Goal: Task Accomplishment & Management: Use online tool/utility

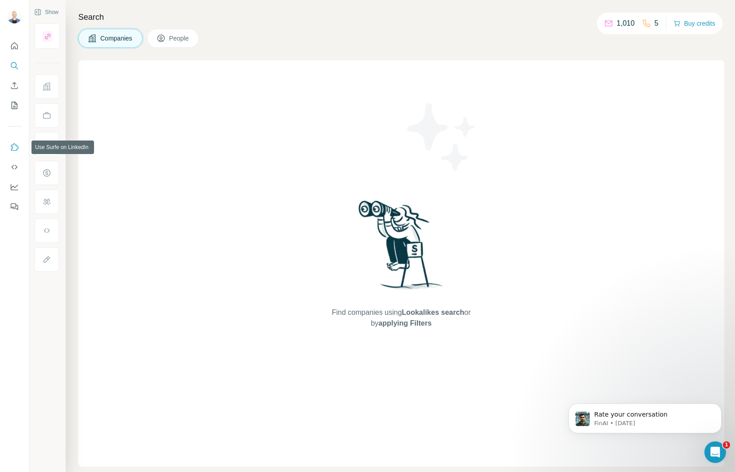
click at [15, 147] on icon "Use Surfe on LinkedIn" at bounding box center [14, 147] width 9 height 9
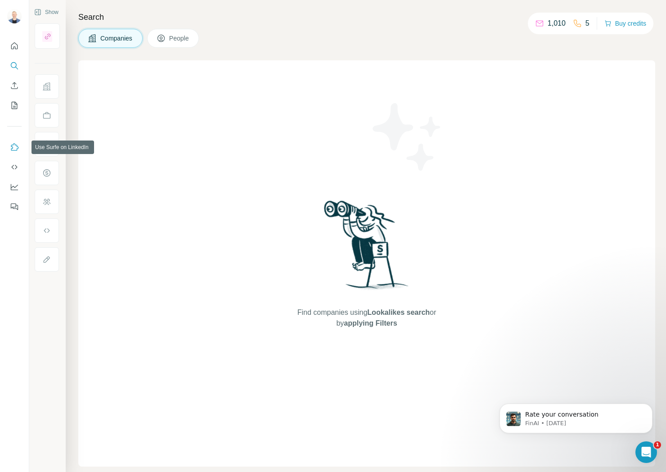
click at [16, 148] on icon "Use Surfe on LinkedIn" at bounding box center [14, 147] width 9 height 9
click at [19, 47] on button "Quick start" at bounding box center [14, 46] width 14 height 16
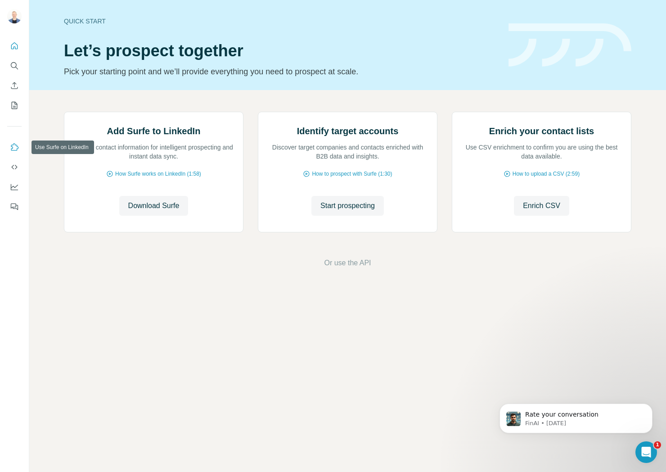
click at [13, 144] on icon "Use Surfe on LinkedIn" at bounding box center [15, 146] width 8 height 7
click at [16, 105] on icon "My lists" at bounding box center [14, 105] width 9 height 9
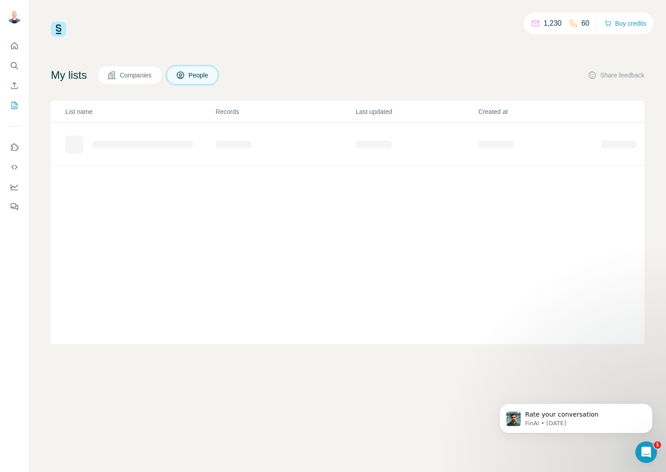
click at [133, 76] on span "Companies" at bounding box center [136, 75] width 33 height 9
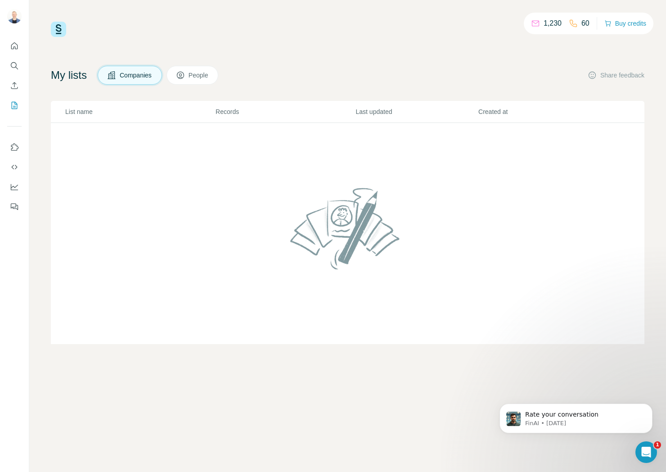
click at [193, 76] on button "People" at bounding box center [192, 75] width 52 height 19
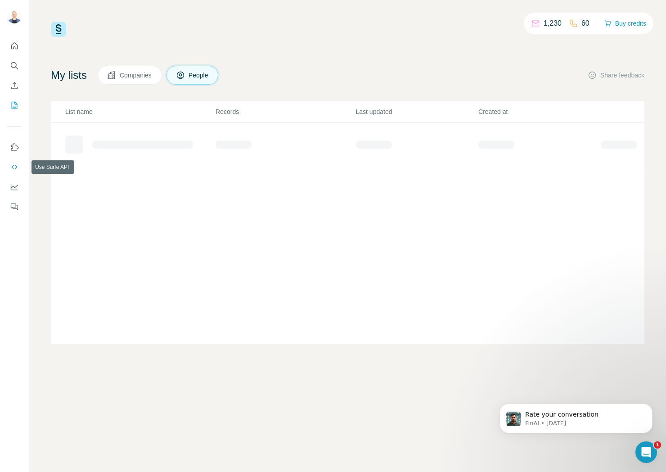
click at [17, 166] on icon "Use Surfe API" at bounding box center [14, 166] width 9 height 9
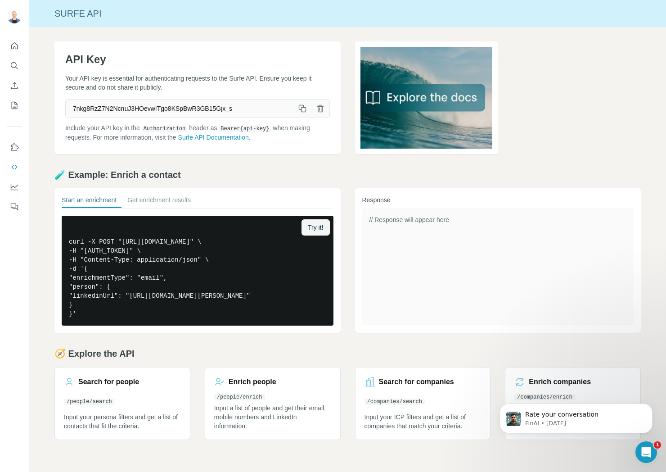
scroll to position [0, 0]
click at [13, 188] on icon "Dashboard" at bounding box center [14, 186] width 9 height 9
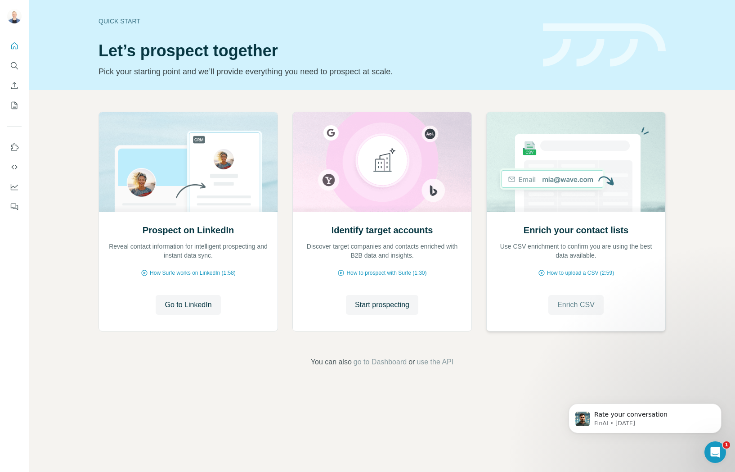
click at [580, 305] on span "Enrich CSV" at bounding box center [575, 304] width 37 height 11
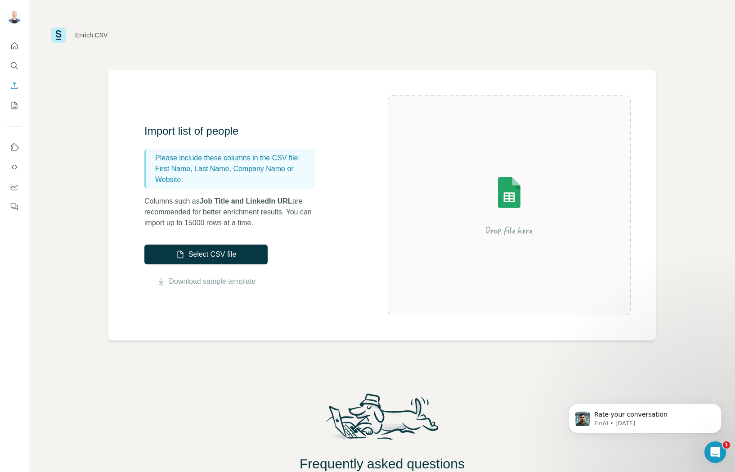
click at [264, 62] on div "Enrich CSV" at bounding box center [382, 35] width 706 height 70
click at [249, 20] on div "Enrich CSV" at bounding box center [382, 35] width 706 height 70
click at [31, 215] on div "Enrich CSV Import list of people Please include these columns in the CSV file: …" at bounding box center [382, 236] width 706 height 472
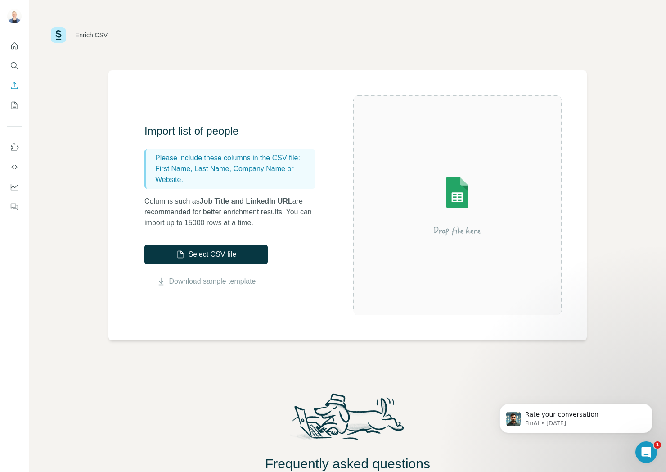
click at [52, 274] on div "Enrich CSV Import list of people Please include these columns in the CSV file: …" at bounding box center [347, 236] width 637 height 472
click at [72, 153] on div "Enrich CSV Import list of people Please include these columns in the CSV file: …" at bounding box center [347, 236] width 637 height 472
click at [14, 45] on icon "Quick start" at bounding box center [14, 45] width 9 height 9
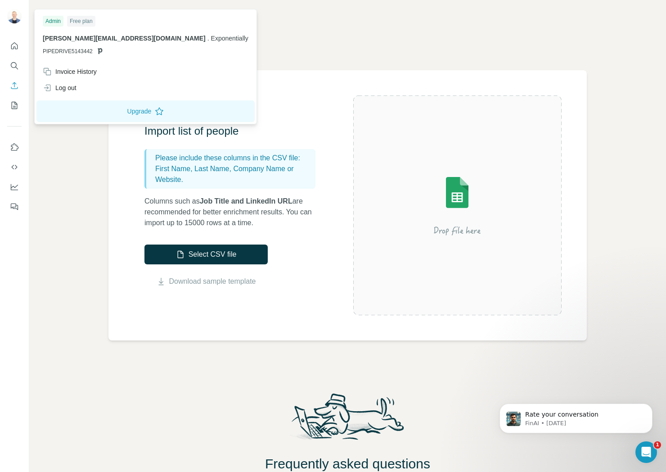
click at [14, 12] on img at bounding box center [14, 16] width 14 height 14
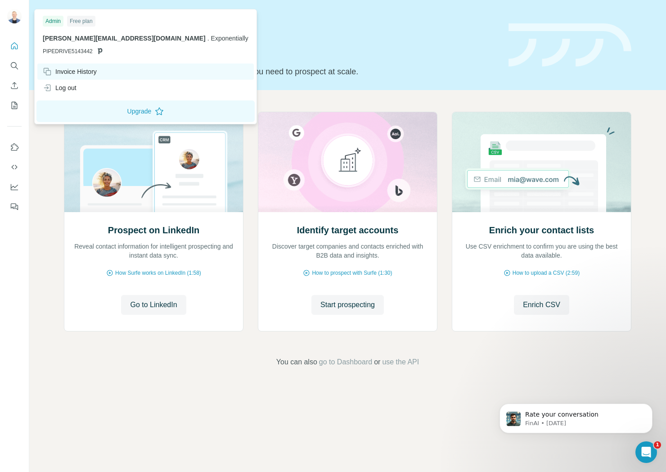
click at [83, 69] on div "Invoice History" at bounding box center [70, 71] width 54 height 9
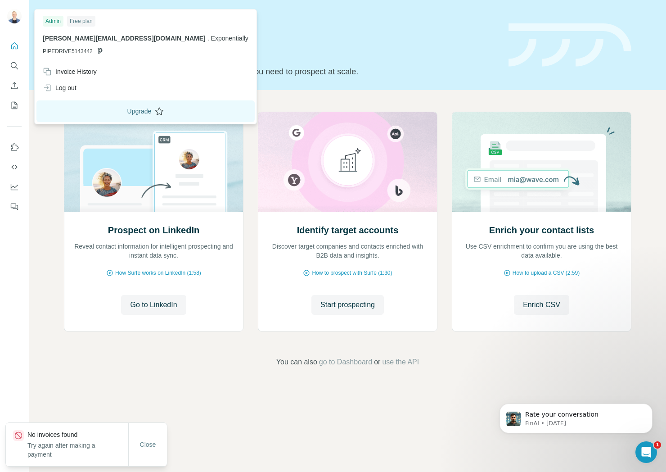
click at [155, 113] on icon at bounding box center [159, 111] width 9 height 9
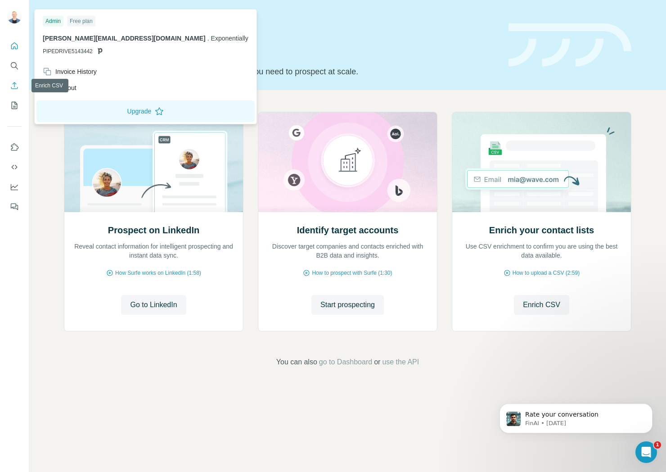
click at [14, 83] on icon "Enrich CSV" at bounding box center [14, 85] width 7 height 7
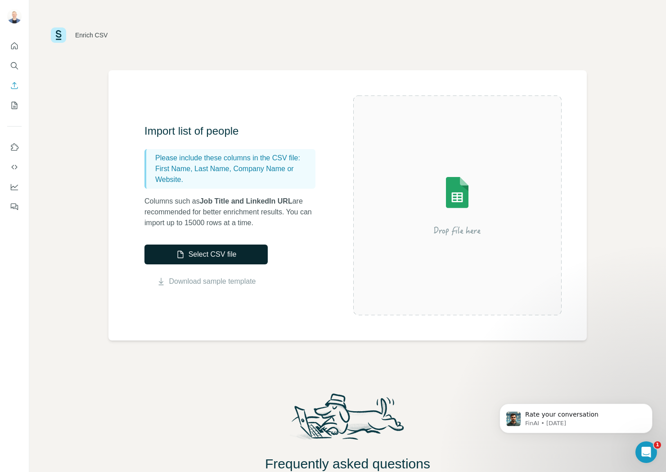
click at [224, 250] on button "Select CSV file" at bounding box center [205, 254] width 123 height 20
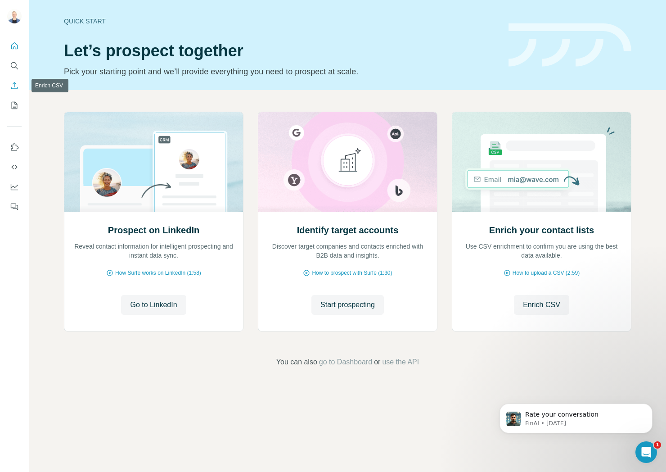
click at [13, 84] on icon "Enrich CSV" at bounding box center [14, 85] width 7 height 7
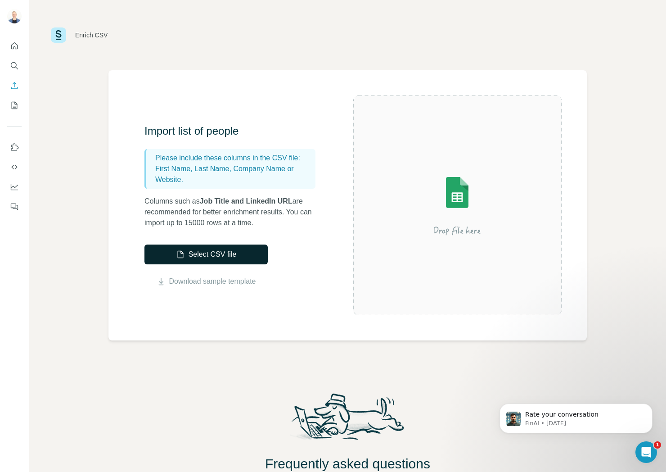
click at [239, 253] on button "Select CSV file" at bounding box center [205, 254] width 123 height 20
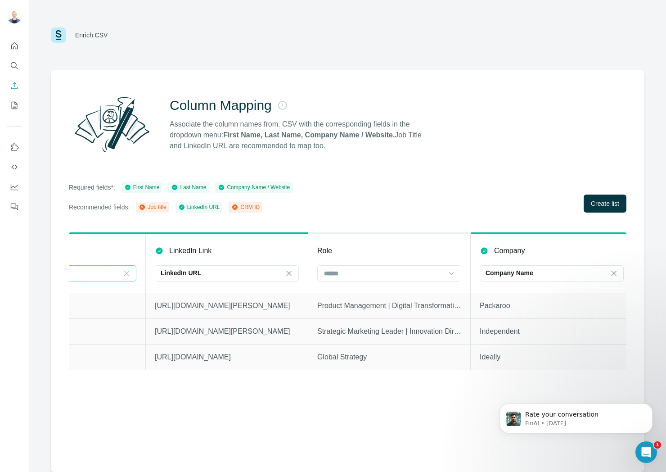
scroll to position [0, 248]
click at [376, 269] on input at bounding box center [383, 273] width 121 height 10
click at [368, 294] on div "Job title" at bounding box center [389, 293] width 129 height 9
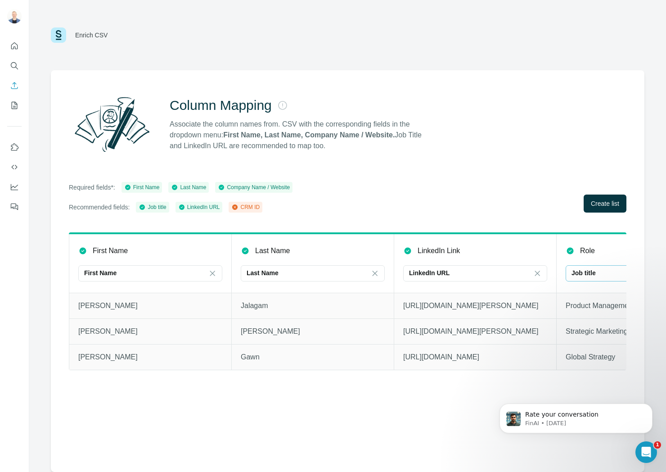
scroll to position [0, 0]
click at [603, 202] on span "Create list" at bounding box center [605, 203] width 28 height 9
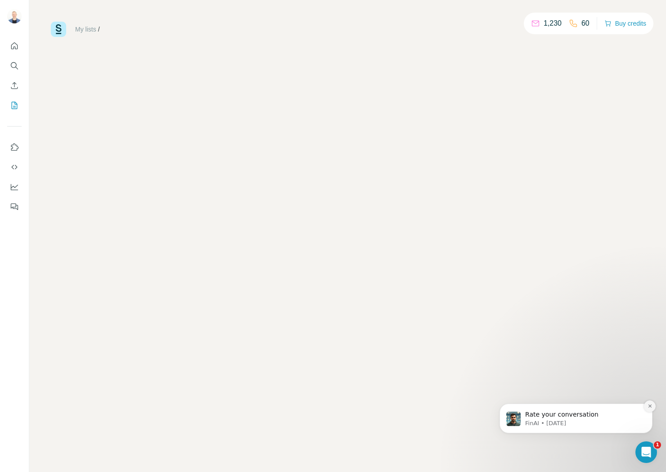
click at [648, 403] on icon "Dismiss notification" at bounding box center [649, 405] width 5 height 5
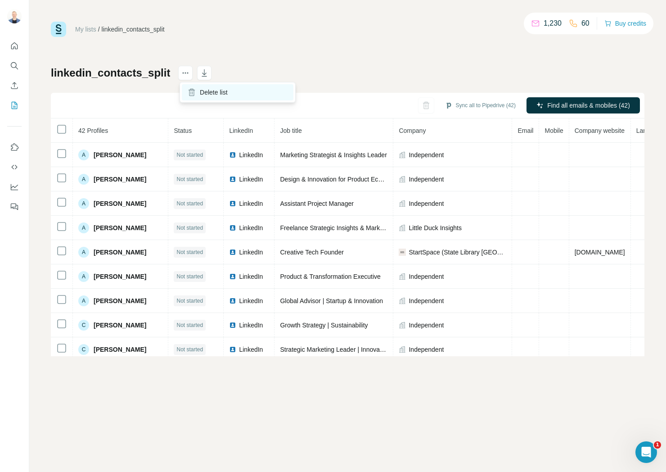
click at [208, 90] on div "Delete list" at bounding box center [238, 92] width 112 height 16
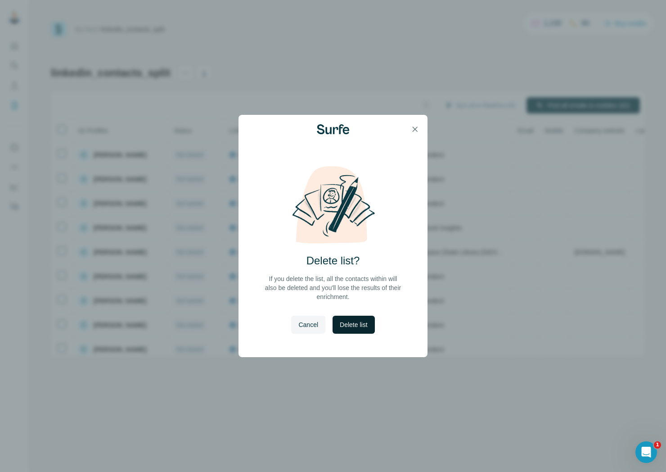
click at [357, 324] on span "Delete list" at bounding box center [353, 324] width 27 height 9
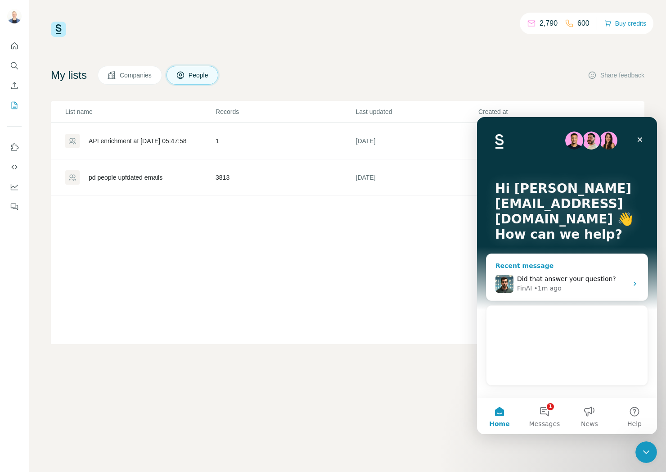
click at [567, 278] on span "Did that answer your question?" at bounding box center [566, 278] width 99 height 7
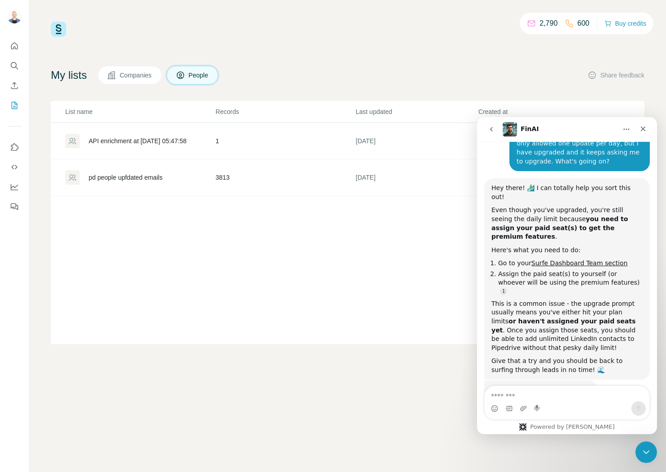
scroll to position [135, 0]
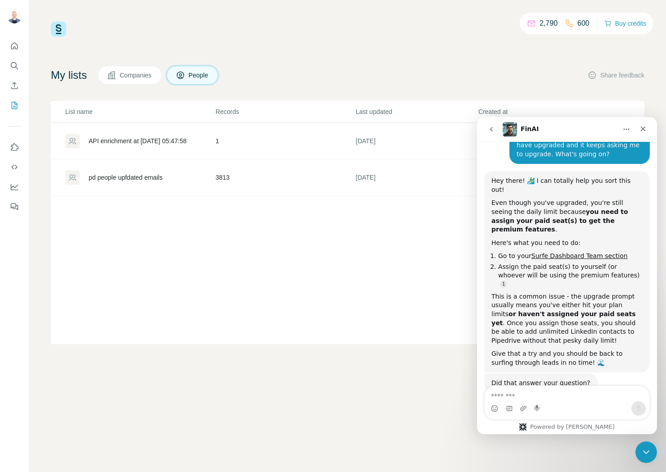
click at [519, 395] on textarea "Message…" at bounding box center [567, 393] width 165 height 15
type textarea "**********"
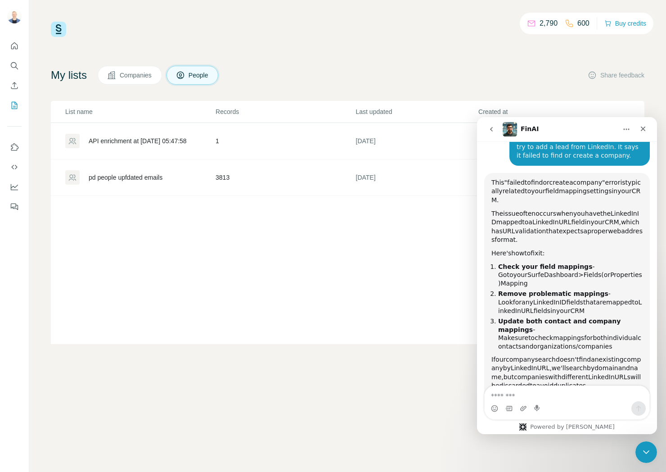
scroll to position [406, 0]
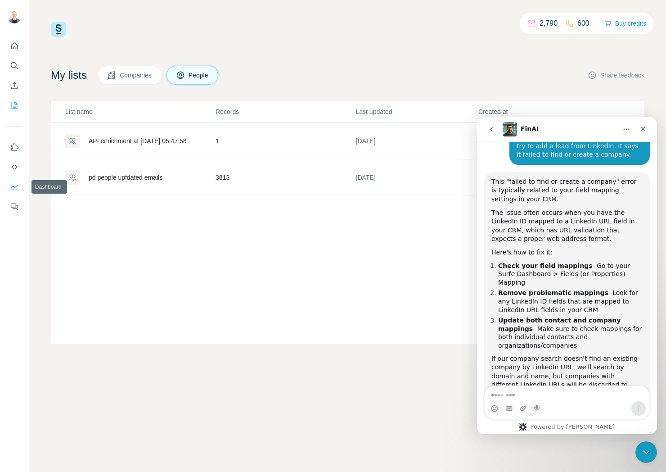
click at [16, 184] on icon "Dashboard" at bounding box center [14, 186] width 9 height 9
click at [524, 392] on textarea "Message…" at bounding box center [567, 393] width 165 height 15
type textarea "**********"
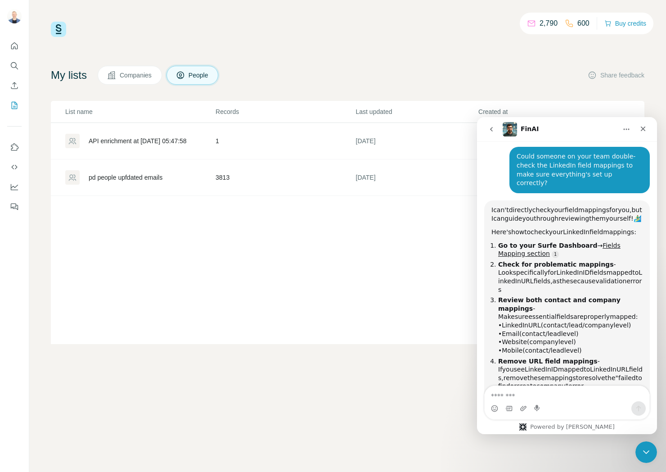
scroll to position [714, 0]
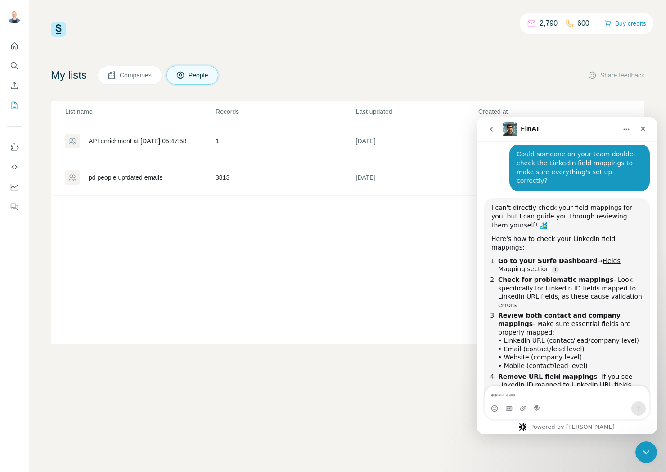
type textarea "**********"
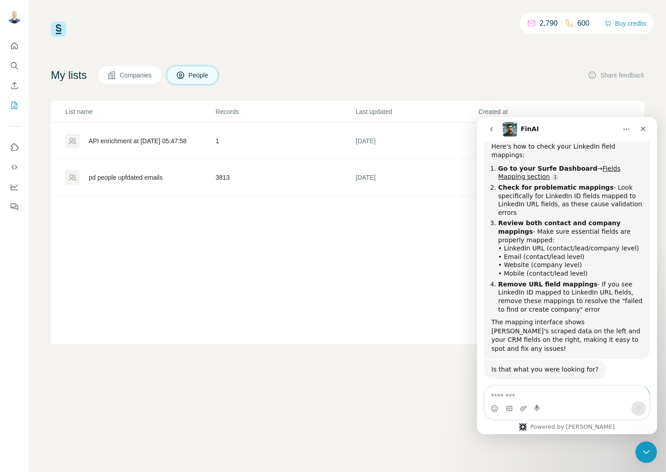
scroll to position [840, 0]
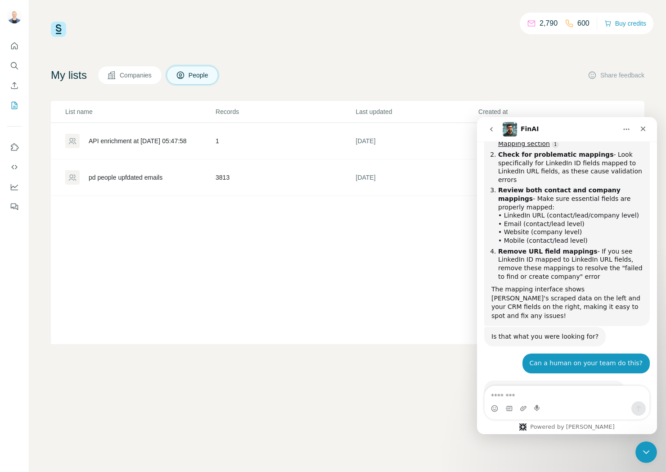
type textarea "**********"
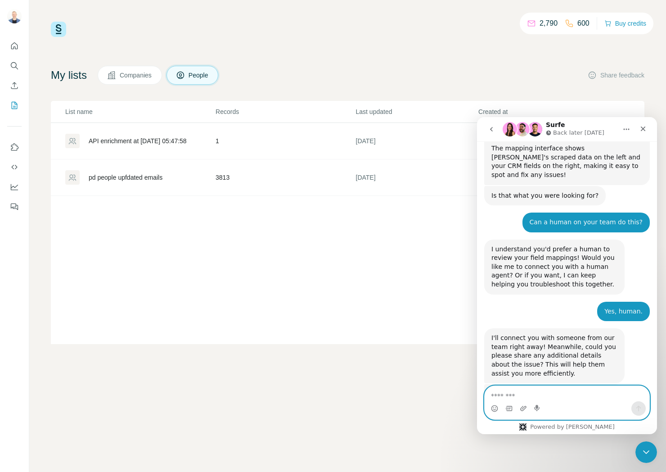
scroll to position [983, 0]
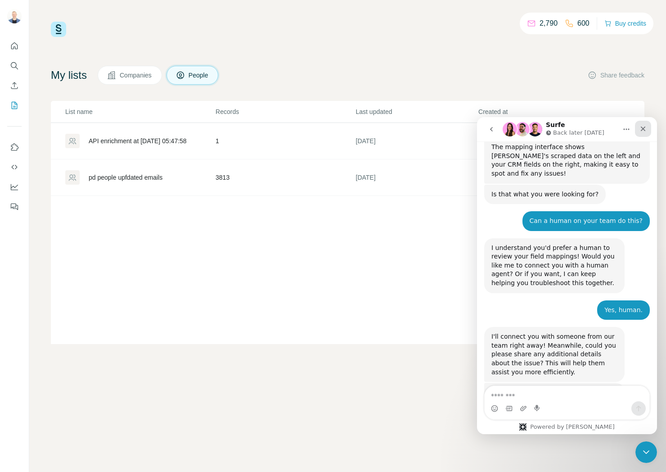
click at [642, 129] on icon "Close" at bounding box center [643, 128] width 5 height 5
